Goal: Navigation & Orientation: Understand site structure

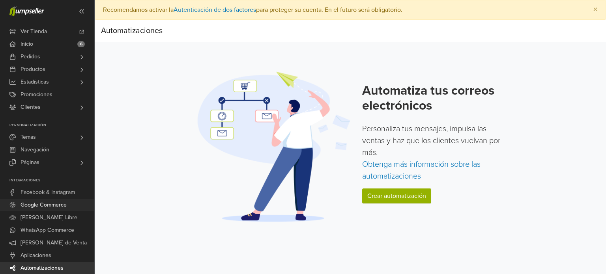
click at [45, 203] on span "Google Commerce" at bounding box center [44, 205] width 46 height 13
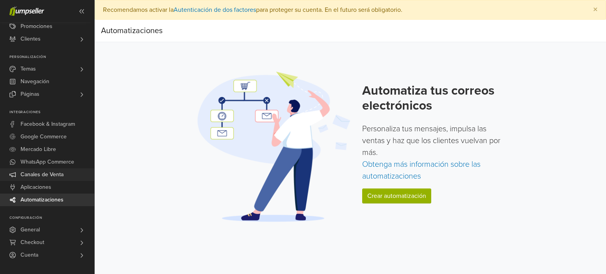
click at [43, 175] on span "Canales de Venta" at bounding box center [42, 174] width 43 height 13
click at [33, 228] on span "General" at bounding box center [30, 230] width 19 height 13
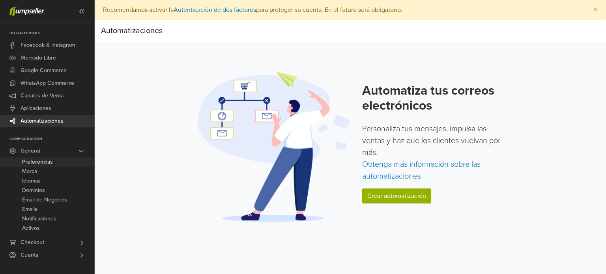
click at [36, 164] on span "Preferencias" at bounding box center [37, 161] width 31 height 9
